Goal: Task Accomplishment & Management: Manage account settings

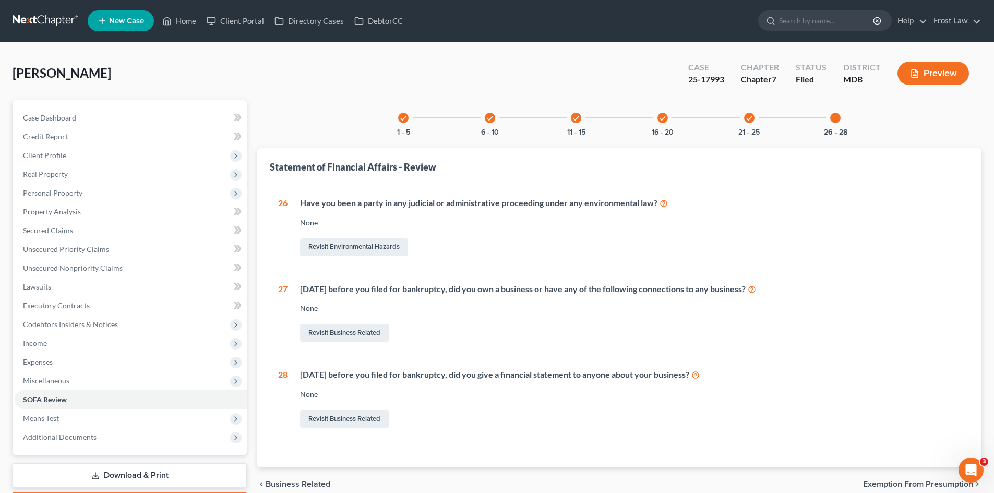
click at [47, 28] on link at bounding box center [46, 20] width 67 height 19
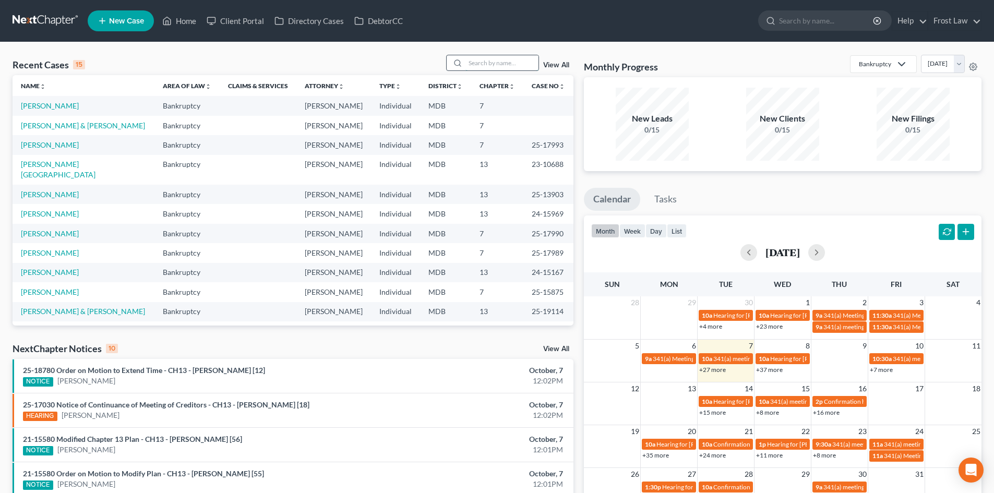
click at [501, 60] on input "search" at bounding box center [501, 62] width 73 height 15
type input "rose"
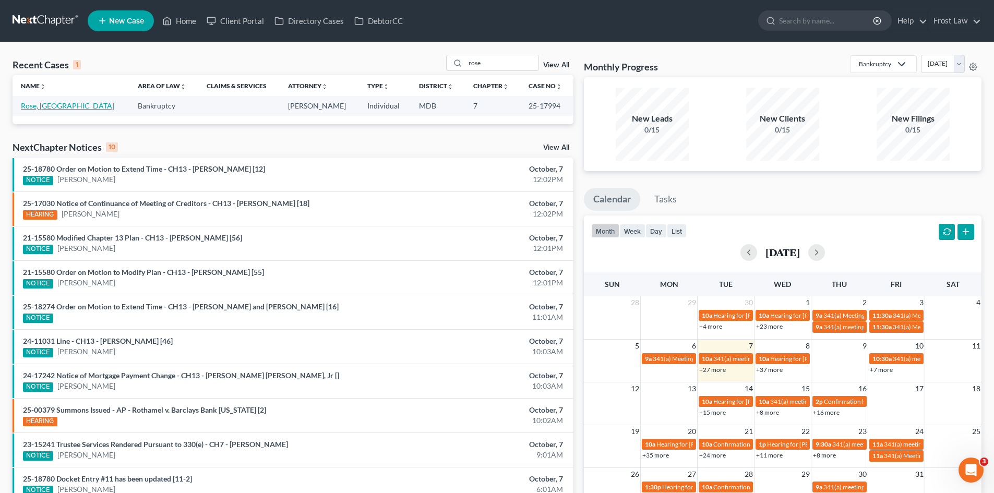
click at [57, 101] on link "Rose, [GEOGRAPHIC_DATA]" at bounding box center [67, 105] width 93 height 9
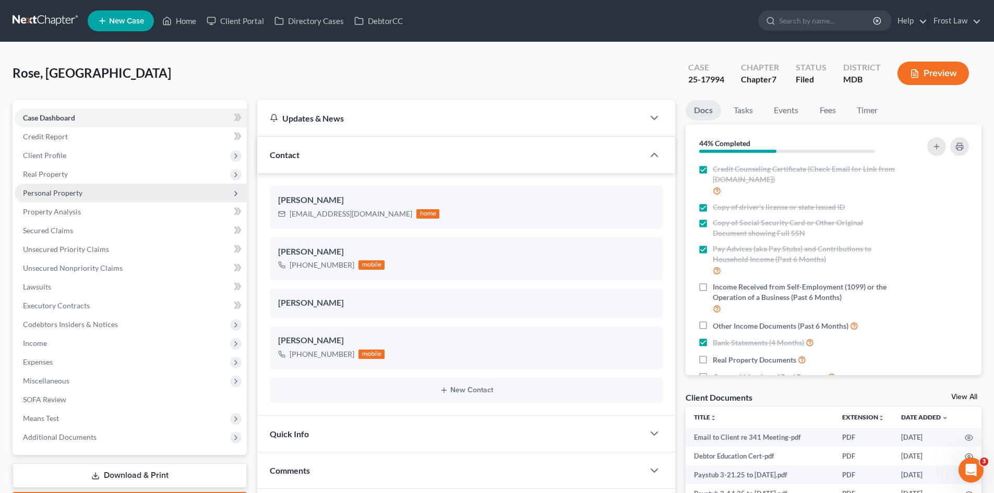
click at [62, 198] on span "Personal Property" at bounding box center [131, 193] width 232 height 19
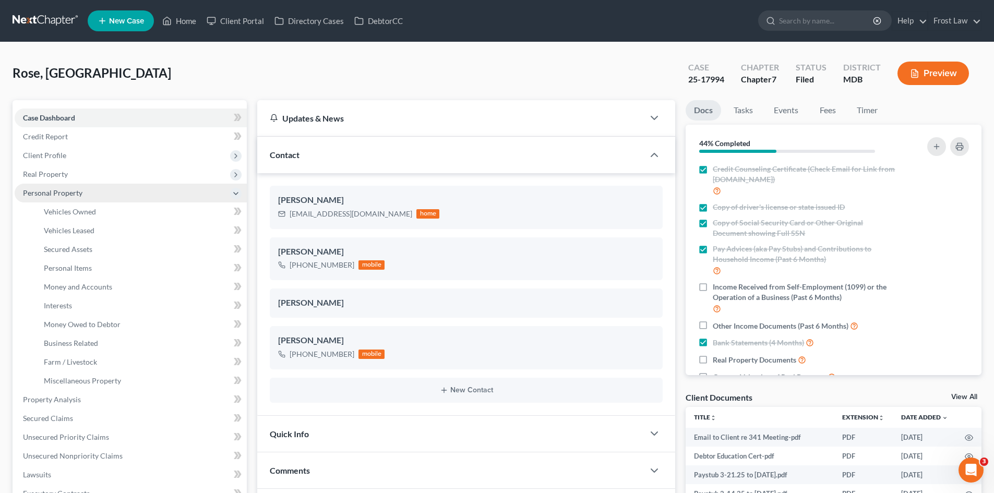
click at [57, 197] on span "Personal Property" at bounding box center [131, 193] width 232 height 19
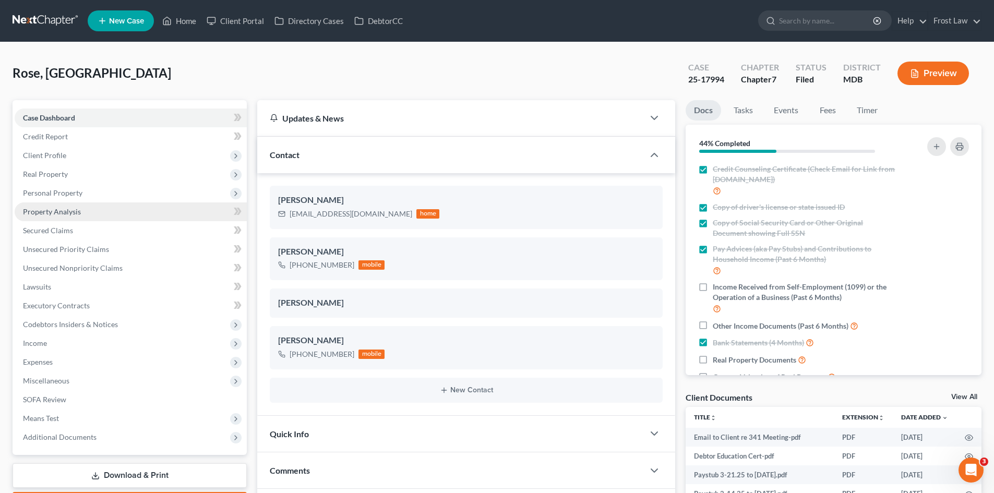
click at [57, 213] on span "Property Analysis" at bounding box center [52, 211] width 58 height 9
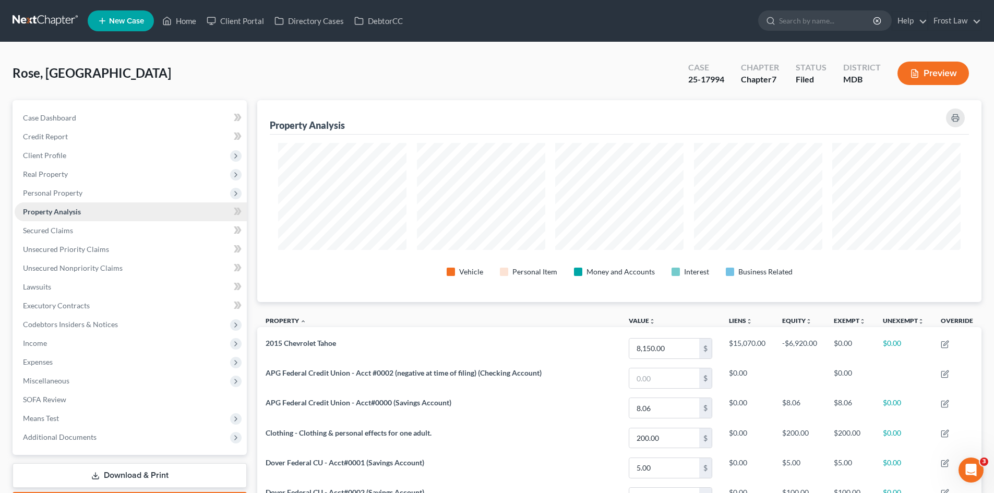
scroll to position [202, 724]
click at [105, 271] on span "Unsecured Nonpriority Claims" at bounding box center [73, 267] width 100 height 9
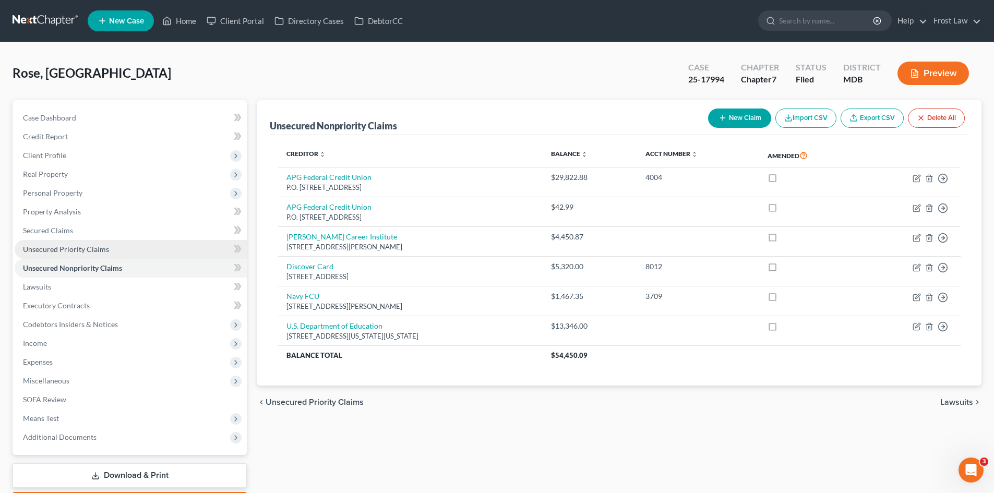
click at [90, 249] on span "Unsecured Priority Claims" at bounding box center [66, 249] width 86 height 9
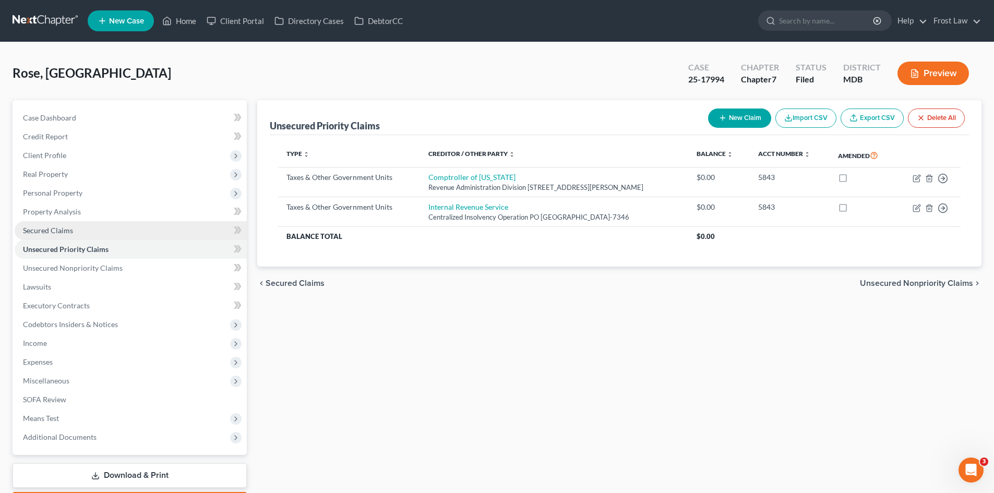
click at [67, 229] on span "Secured Claims" at bounding box center [48, 230] width 50 height 9
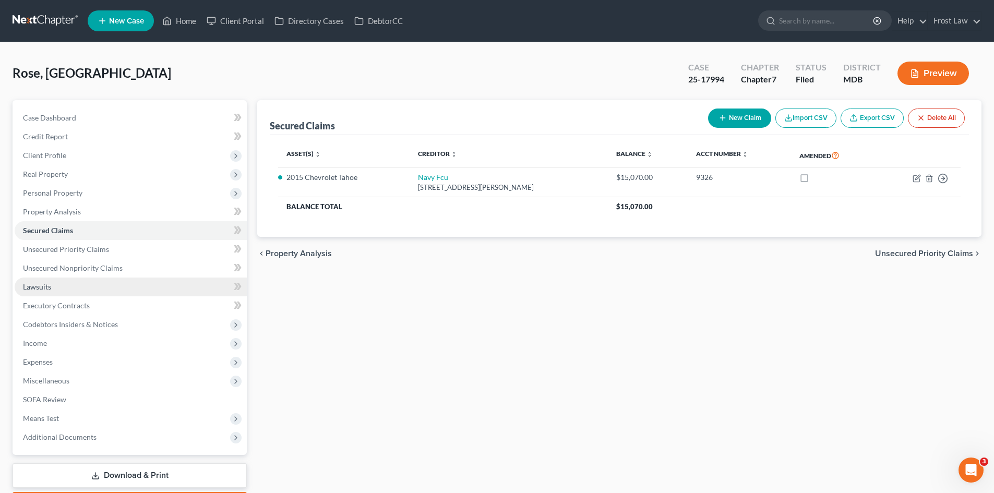
click at [48, 287] on span "Lawsuits" at bounding box center [37, 286] width 28 height 9
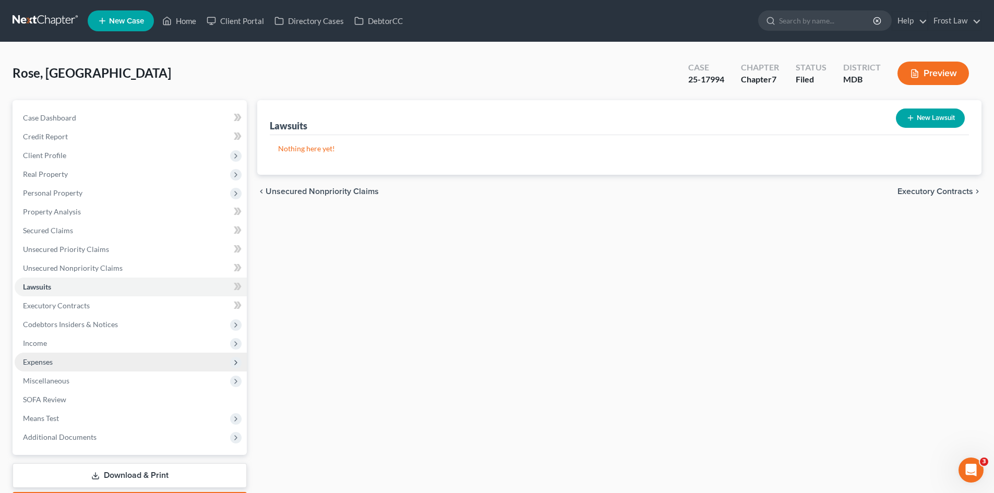
click at [50, 361] on span "Expenses" at bounding box center [38, 361] width 30 height 9
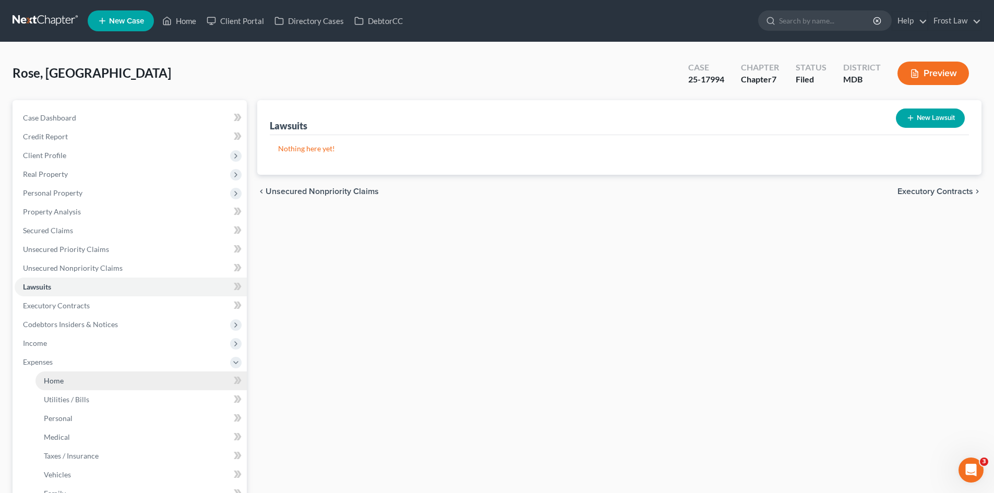
click at [50, 382] on span "Home" at bounding box center [54, 380] width 20 height 9
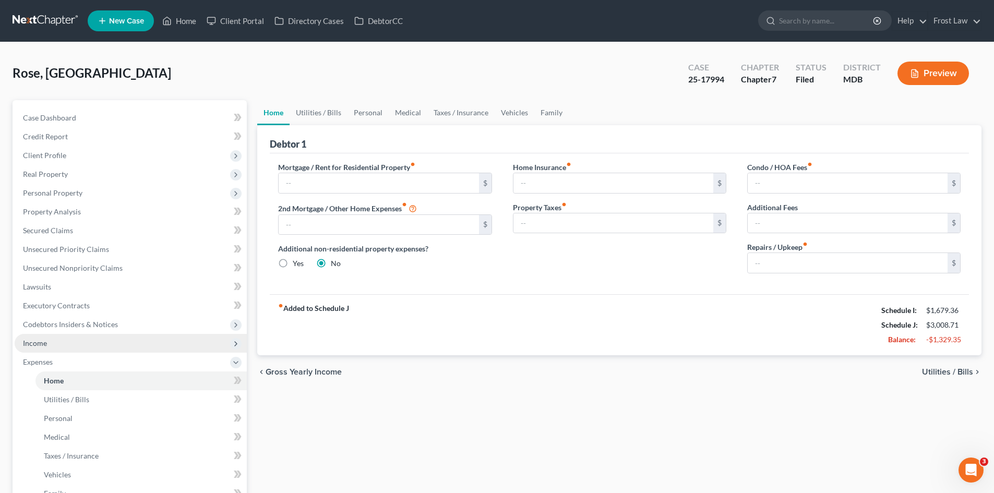
click at [39, 348] on span "Income" at bounding box center [131, 343] width 232 height 19
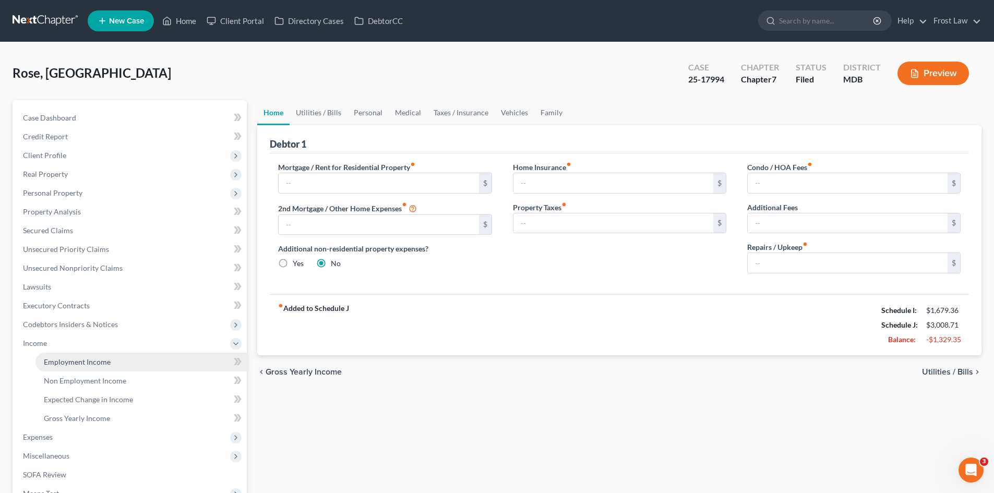
click at [55, 358] on span "Employment Income" at bounding box center [77, 361] width 67 height 9
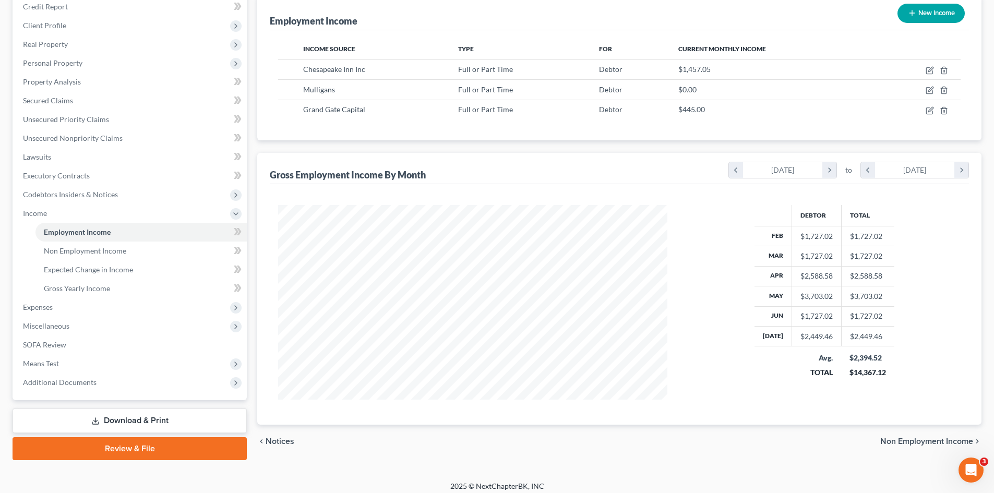
scroll to position [137, 0]
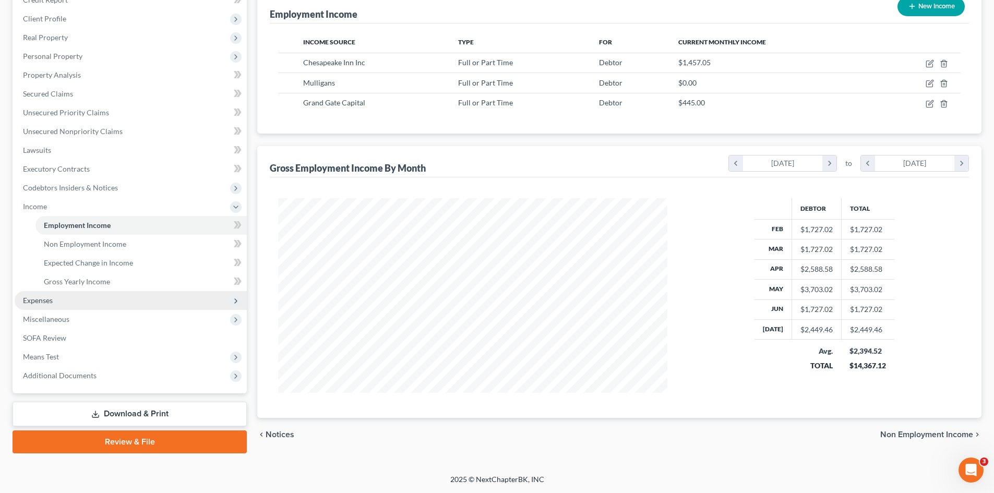
click at [64, 298] on span "Expenses" at bounding box center [131, 300] width 232 height 19
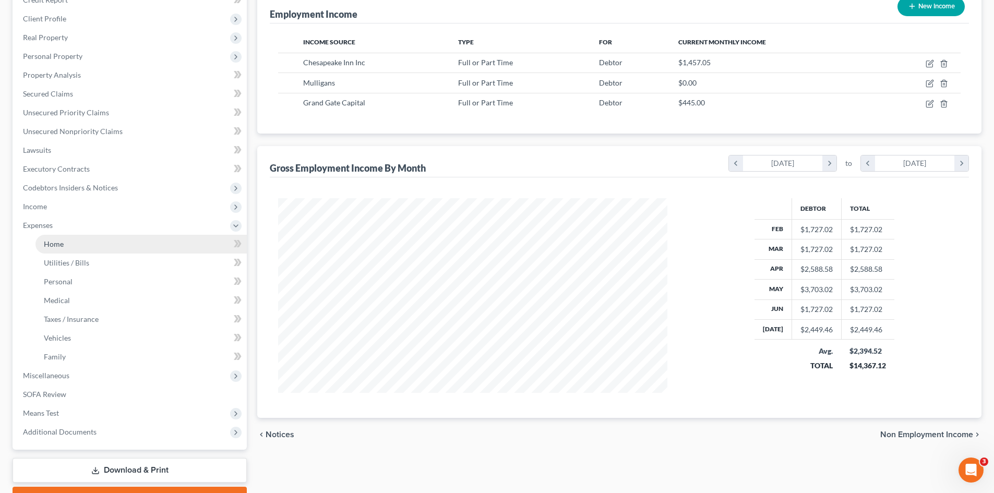
click at [57, 245] on span "Home" at bounding box center [54, 243] width 20 height 9
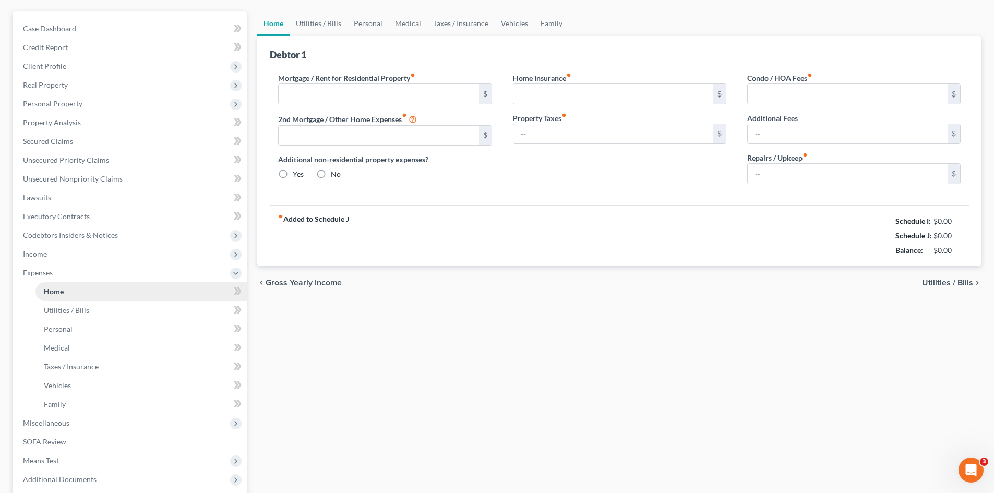
radio input "true"
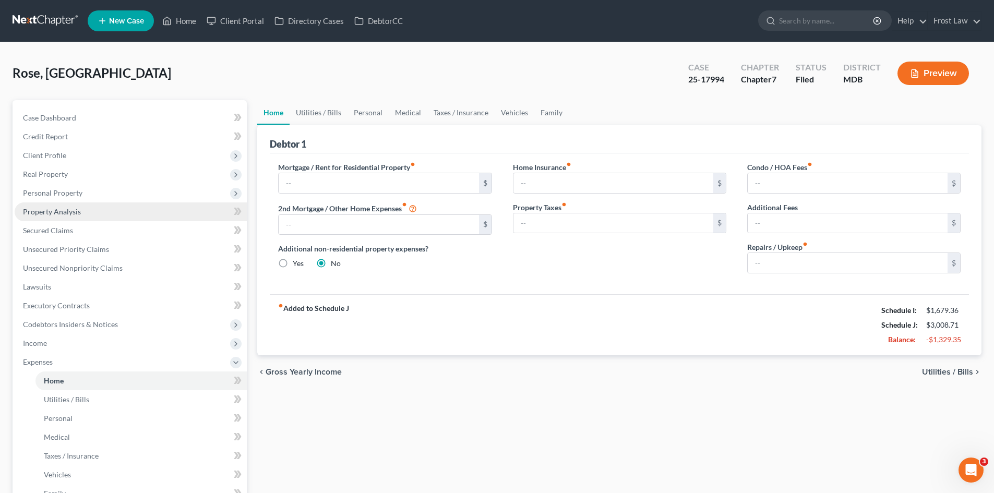
click at [90, 212] on link "Property Analysis" at bounding box center [131, 211] width 232 height 19
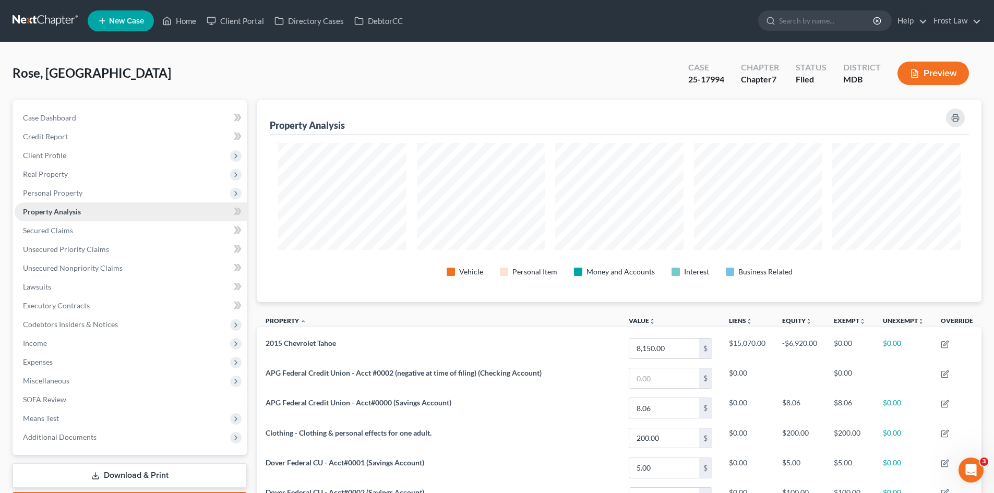
scroll to position [202, 724]
click at [74, 433] on span "Additional Documents" at bounding box center [60, 437] width 74 height 9
click at [91, 490] on span "PACER Notices" at bounding box center [69, 493] width 50 height 9
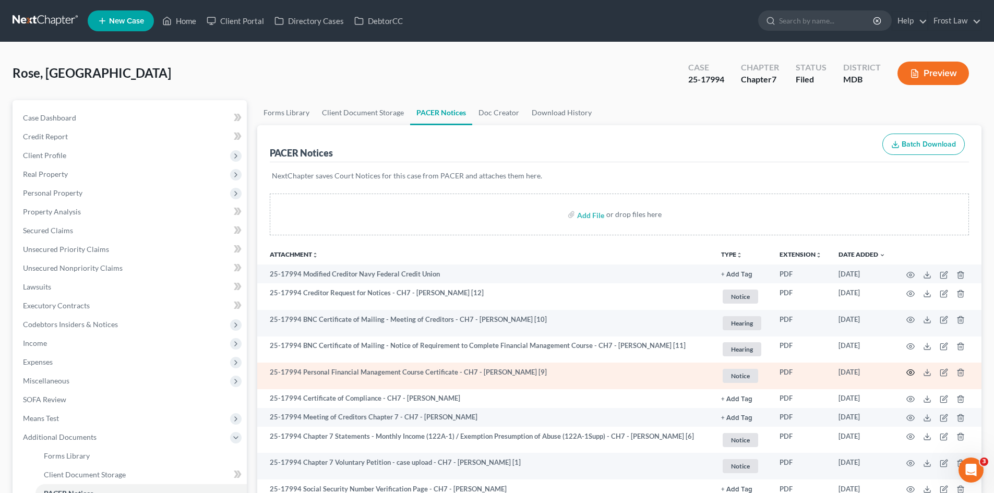
click at [914, 372] on icon "button" at bounding box center [911, 373] width 8 height 6
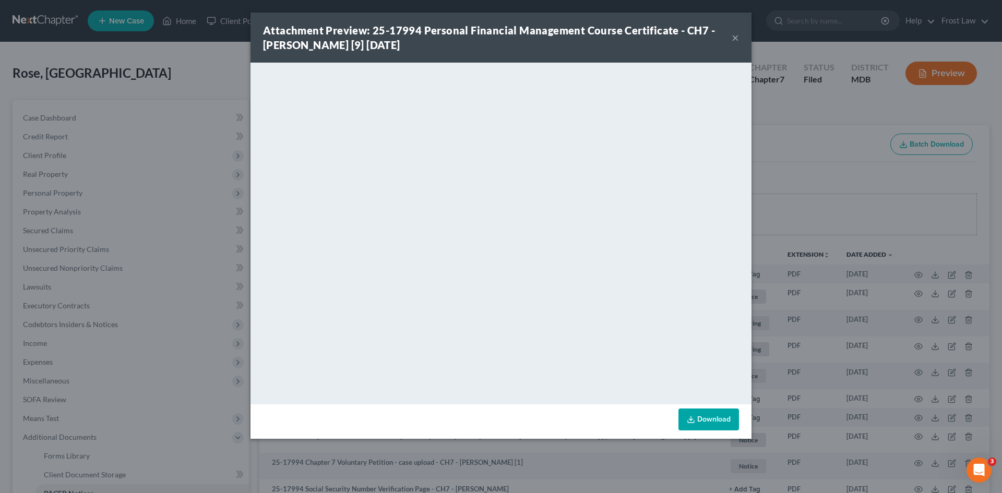
click at [735, 41] on button "×" at bounding box center [735, 37] width 7 height 13
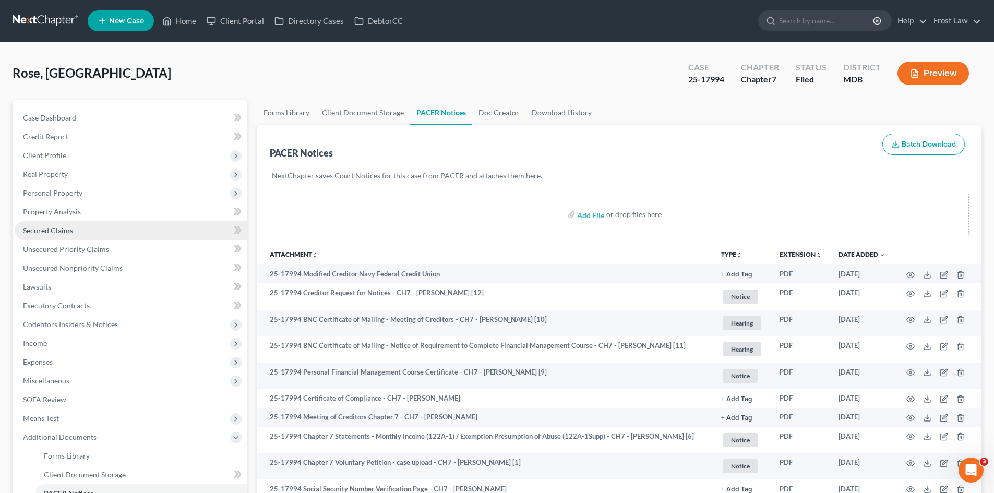
click at [79, 223] on link "Secured Claims" at bounding box center [131, 230] width 232 height 19
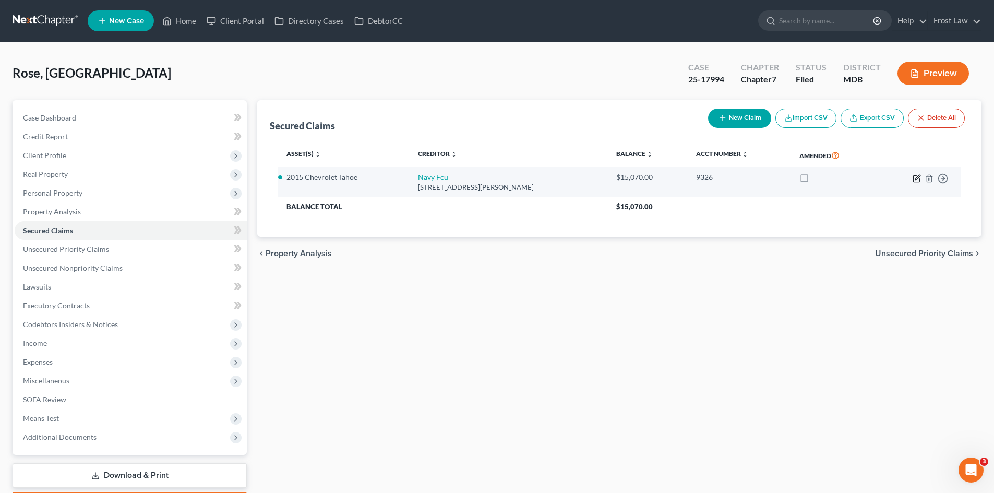
click at [915, 179] on icon "button" at bounding box center [917, 178] width 8 height 8
select select "48"
select select "0"
select select "2"
select select "0"
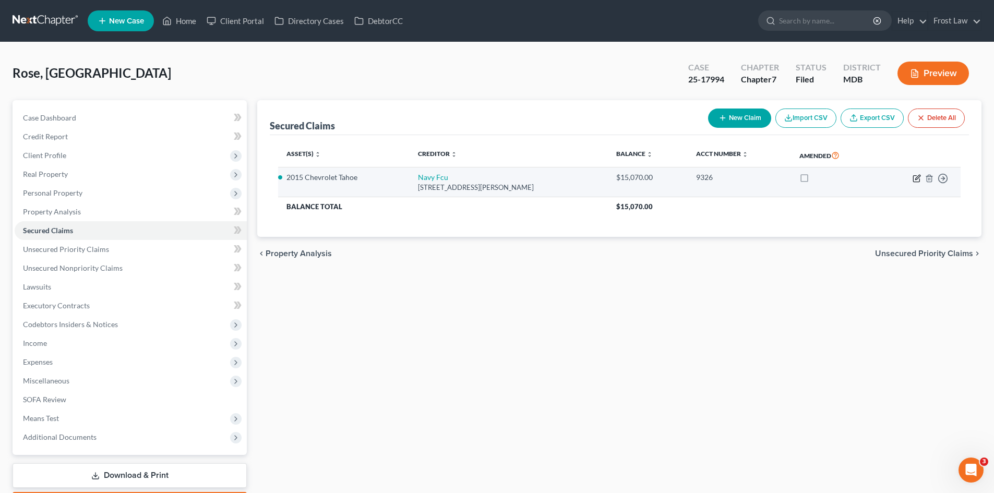
select select "0"
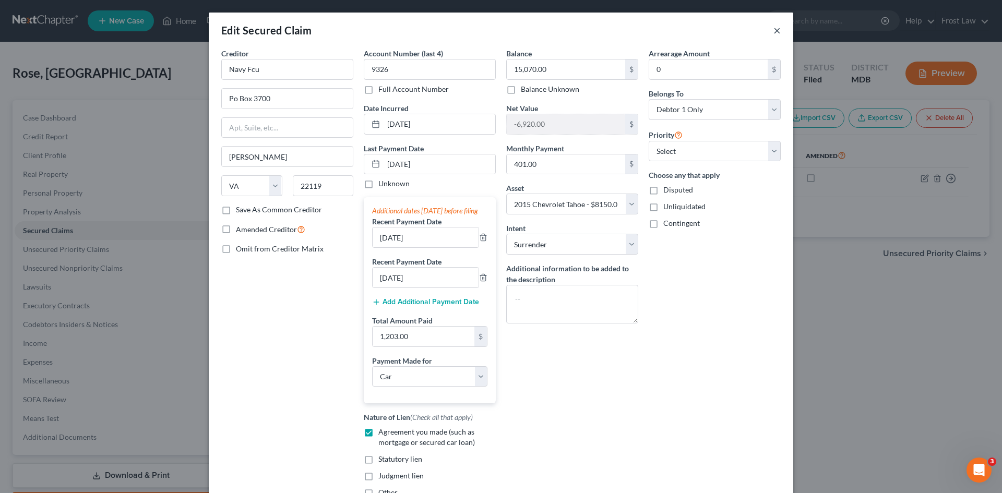
click at [775, 26] on button "×" at bounding box center [776, 30] width 7 height 13
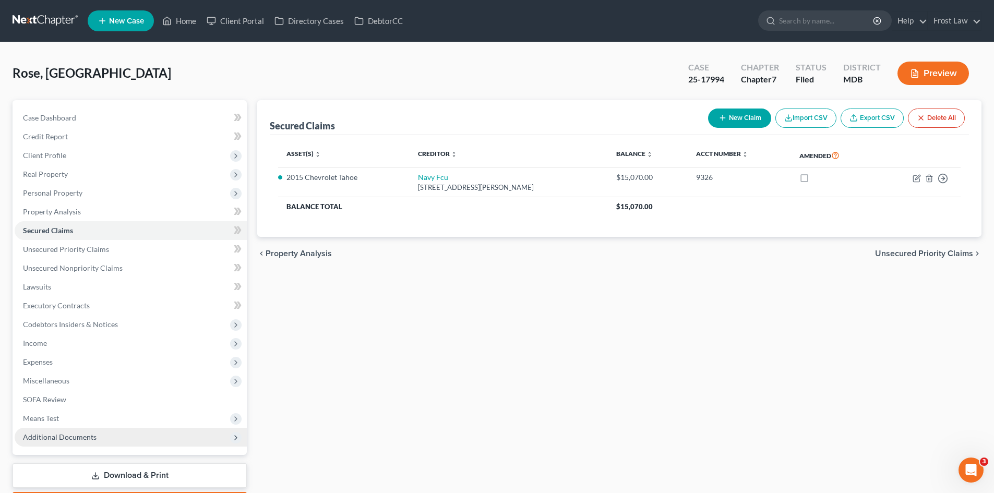
click at [87, 439] on span "Additional Documents" at bounding box center [60, 437] width 74 height 9
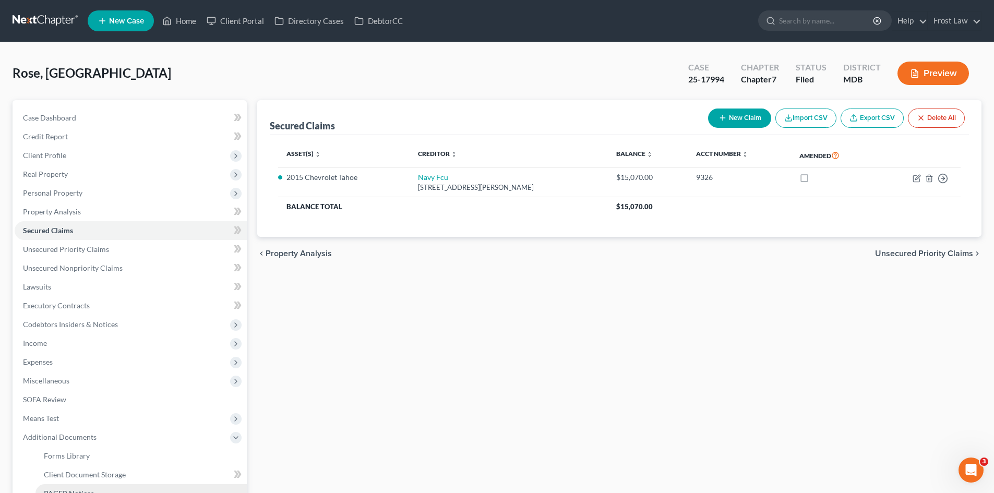
click at [102, 489] on link "PACER Notices" at bounding box center [140, 493] width 211 height 19
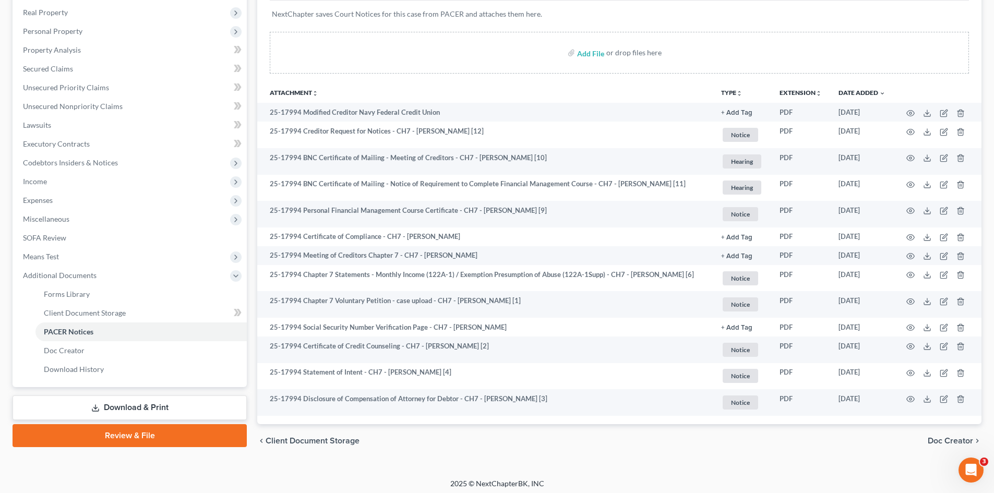
scroll to position [166, 0]
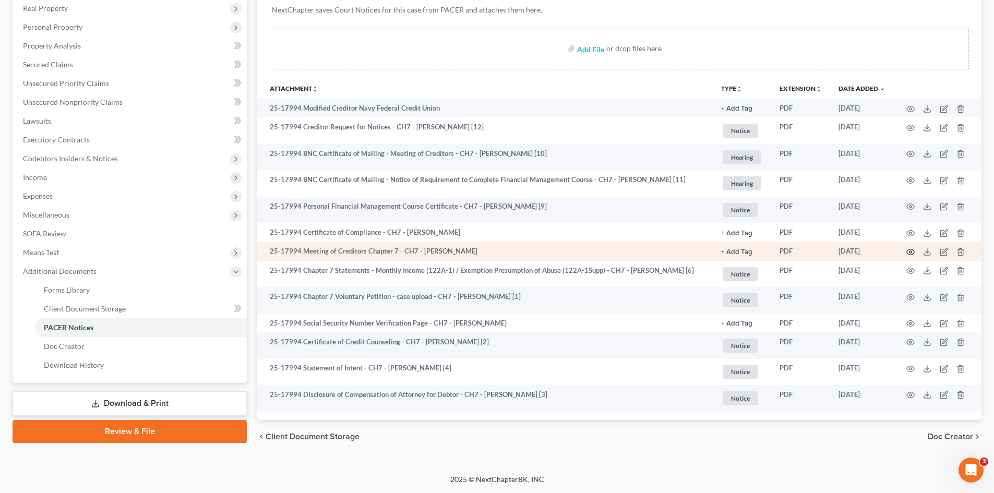
click at [910, 251] on circle "button" at bounding box center [910, 252] width 2 height 2
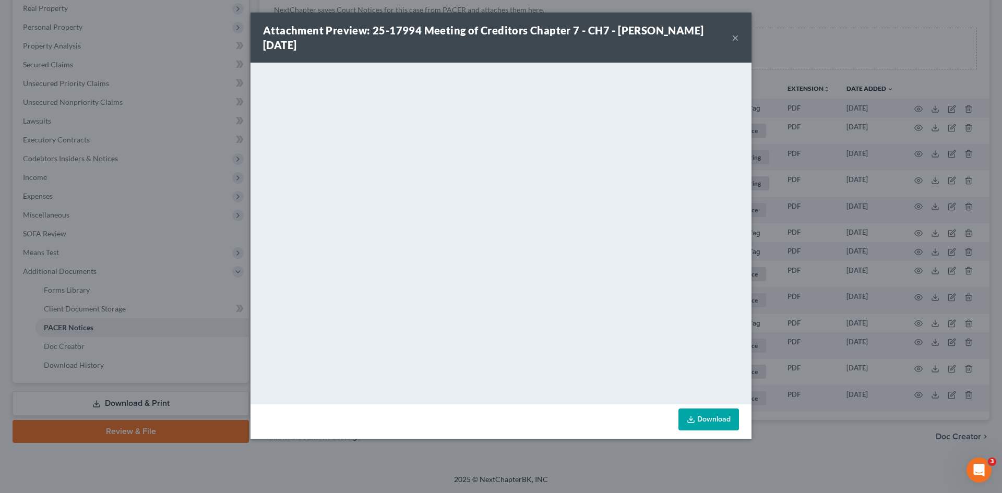
click at [736, 41] on button "×" at bounding box center [735, 37] width 7 height 13
